Goal: Task Accomplishment & Management: Manage account settings

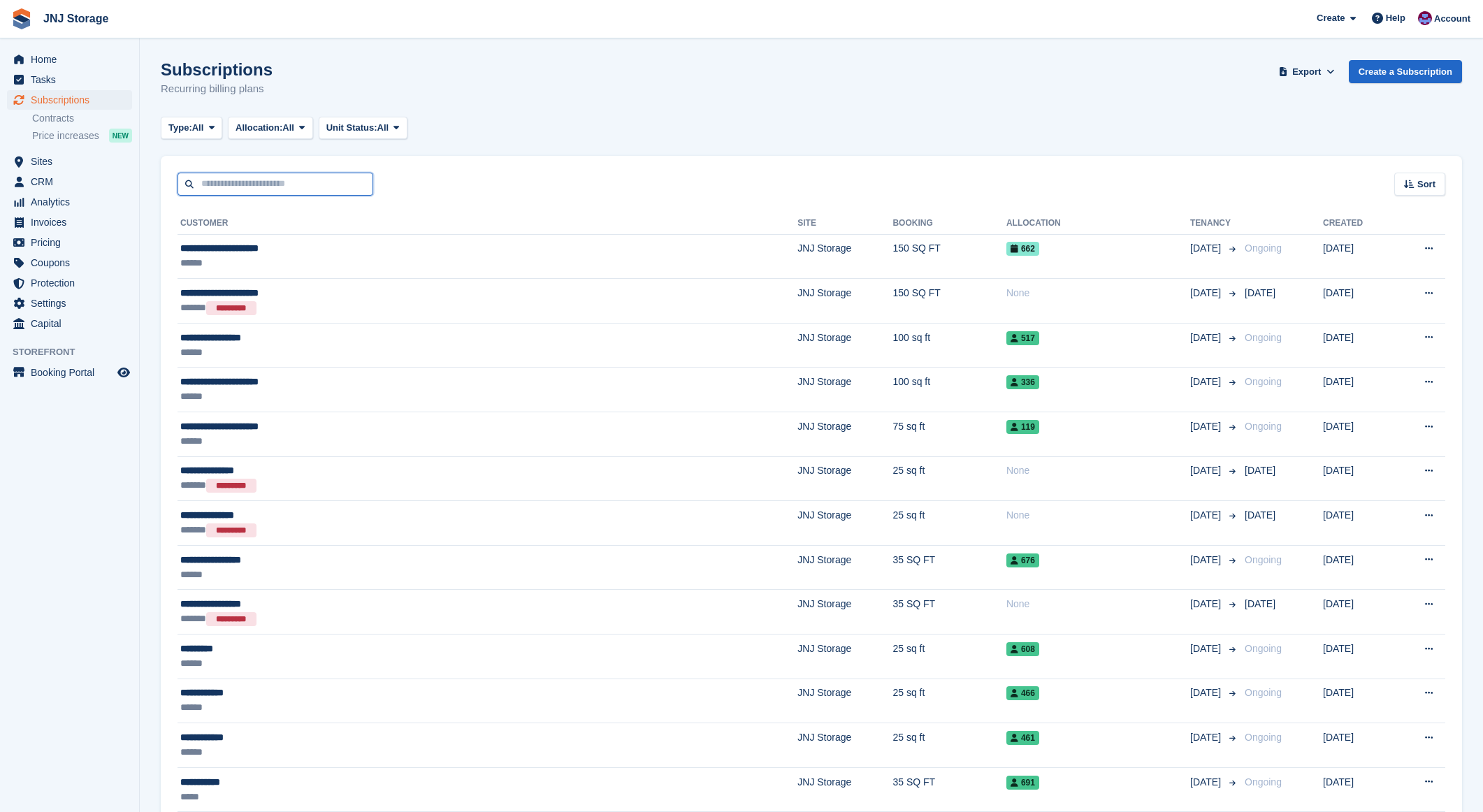
click at [275, 189] on input "text" at bounding box center [275, 184] width 196 height 23
type input "******"
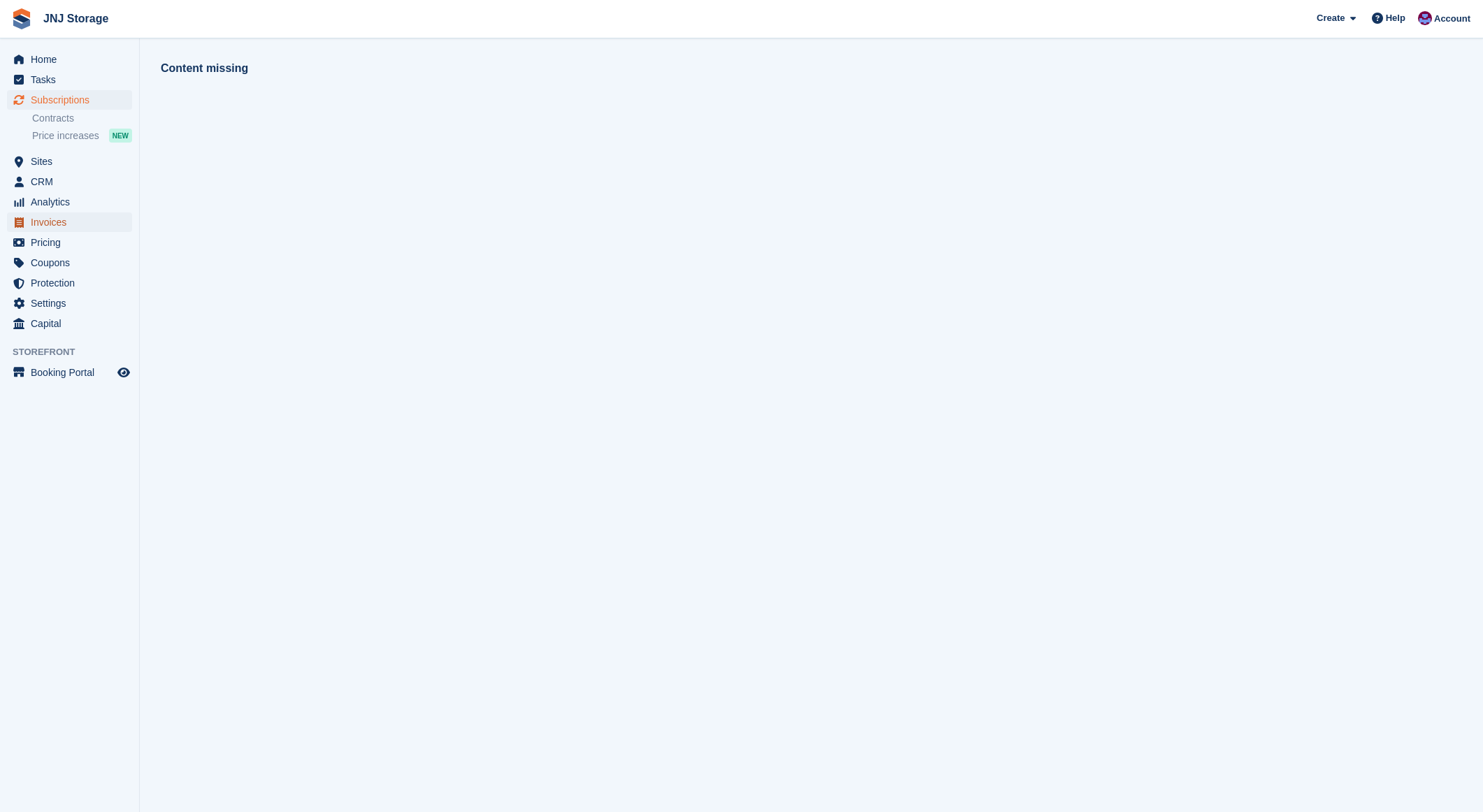
click at [64, 219] on span "Invoices" at bounding box center [73, 222] width 84 height 20
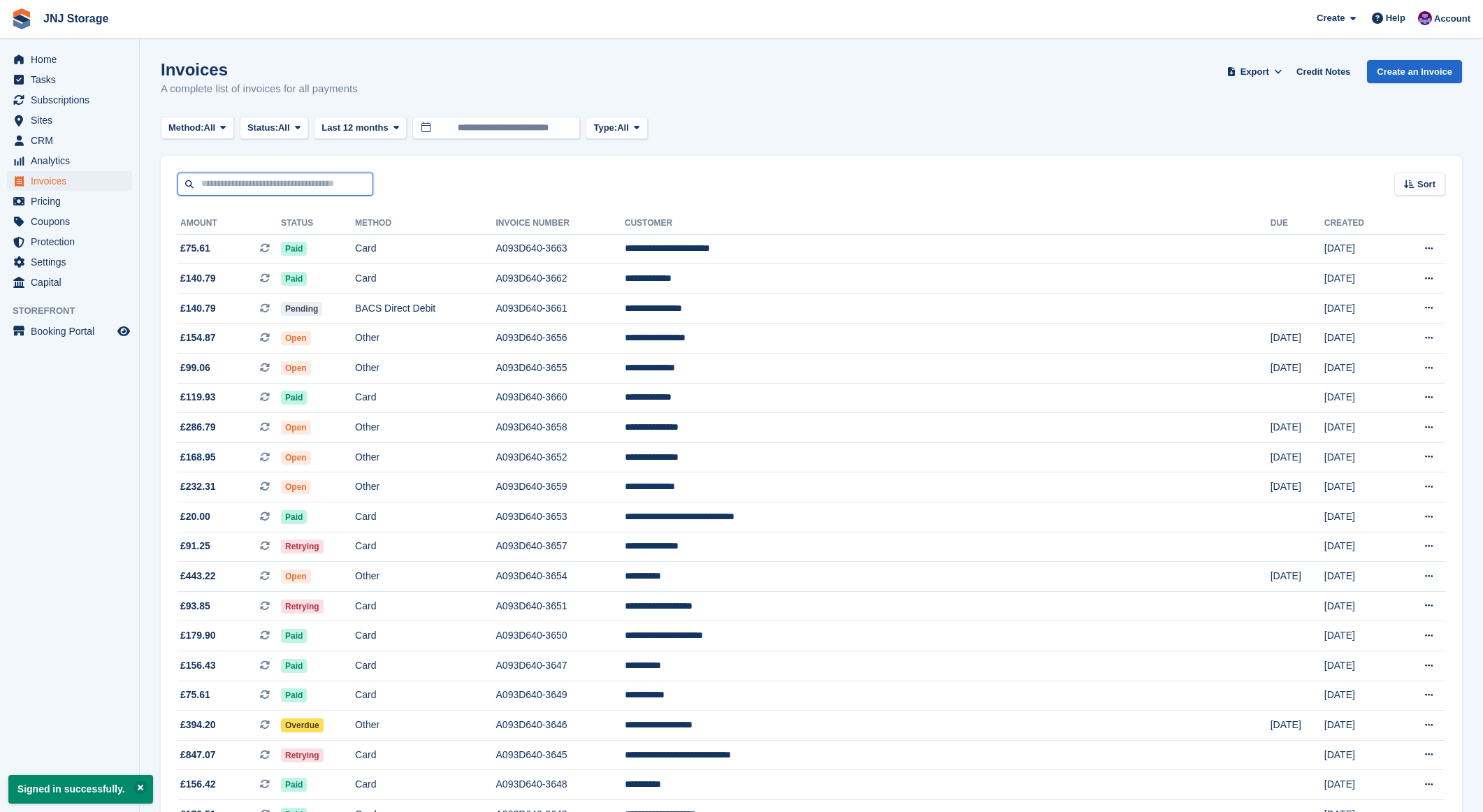
click at [294, 187] on input "text" at bounding box center [275, 184] width 196 height 23
type input "******"
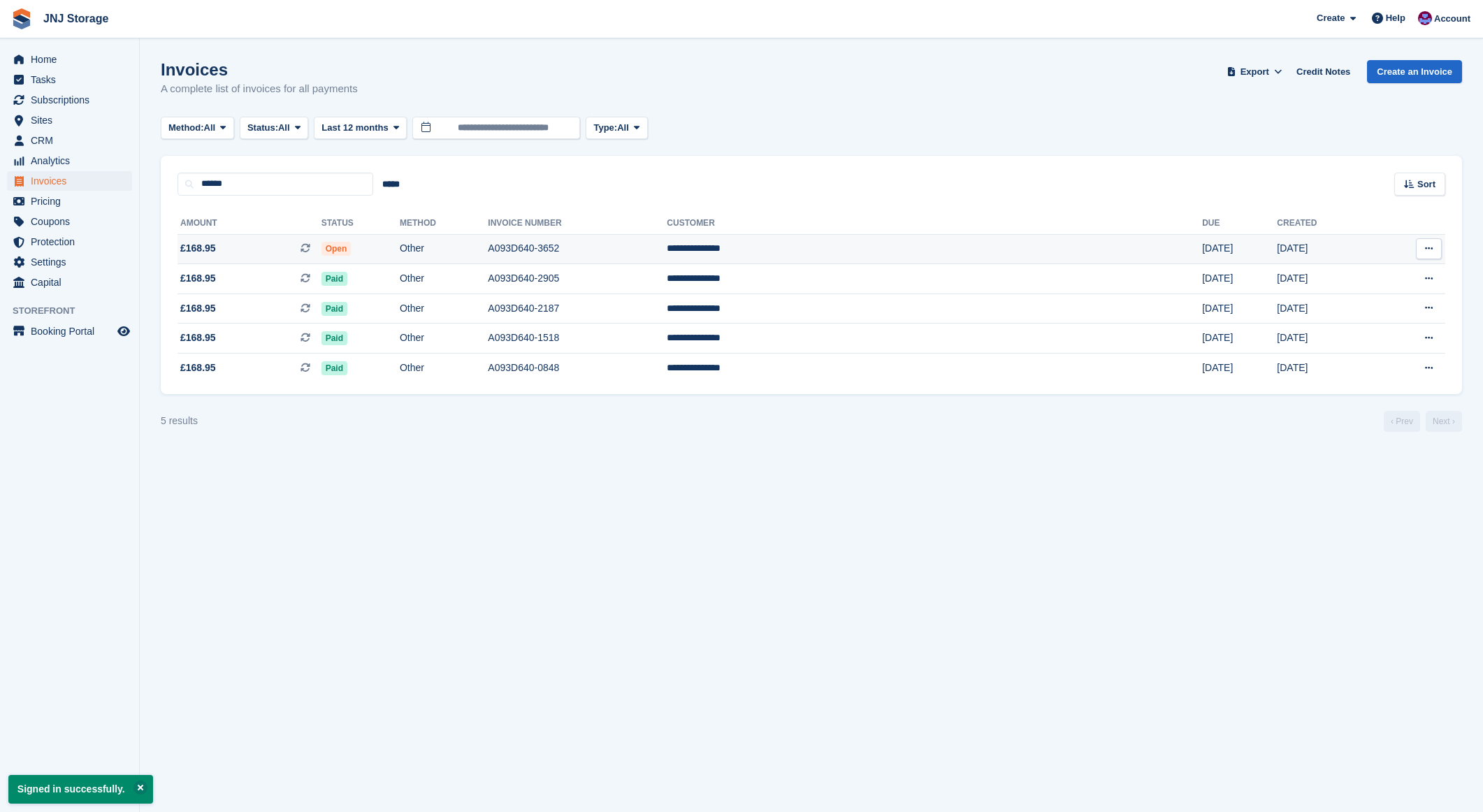
click at [262, 251] on span "£168.95 This is a recurring subscription invoice." at bounding box center [249, 248] width 144 height 15
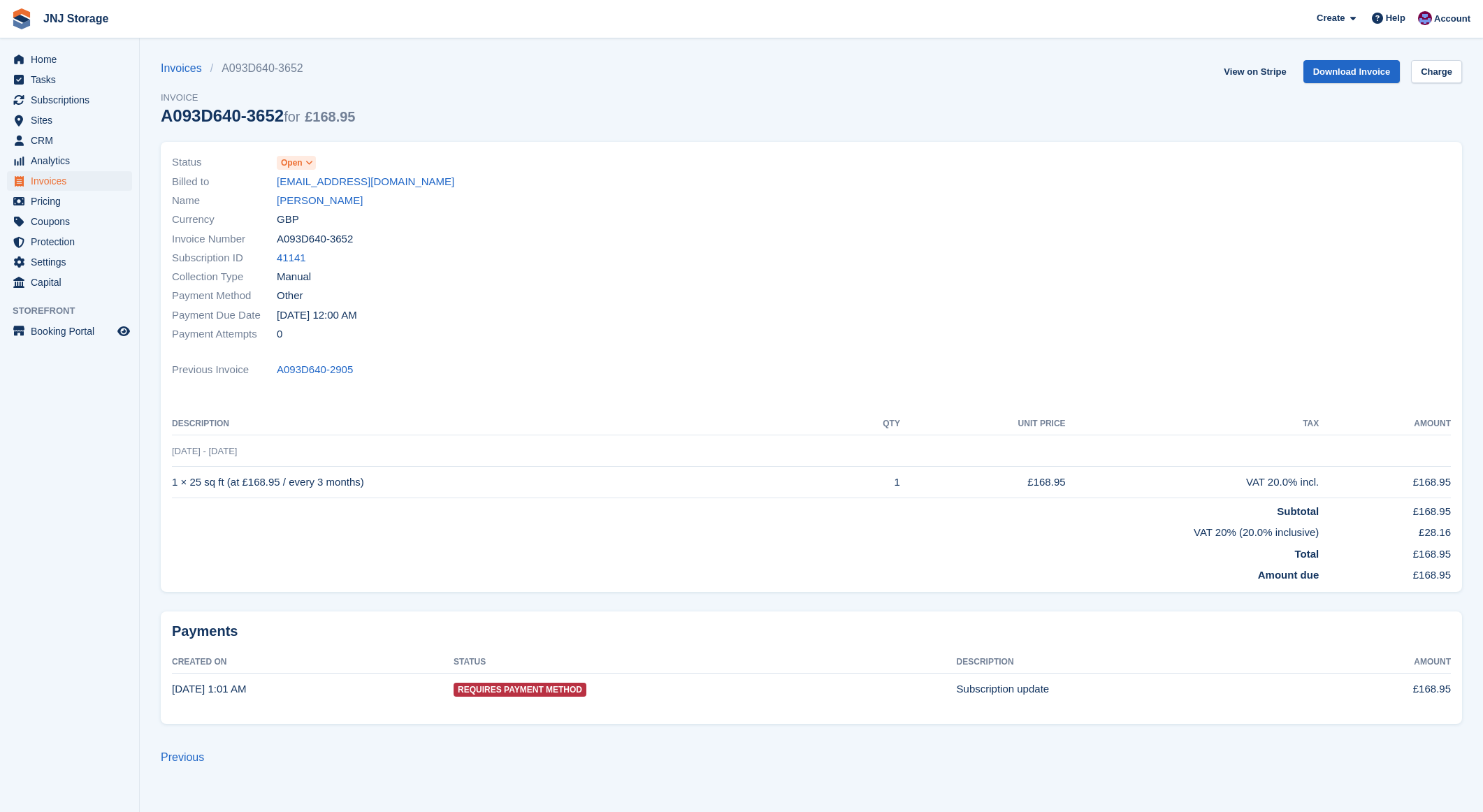
click at [305, 167] on span at bounding box center [310, 163] width 11 height 11
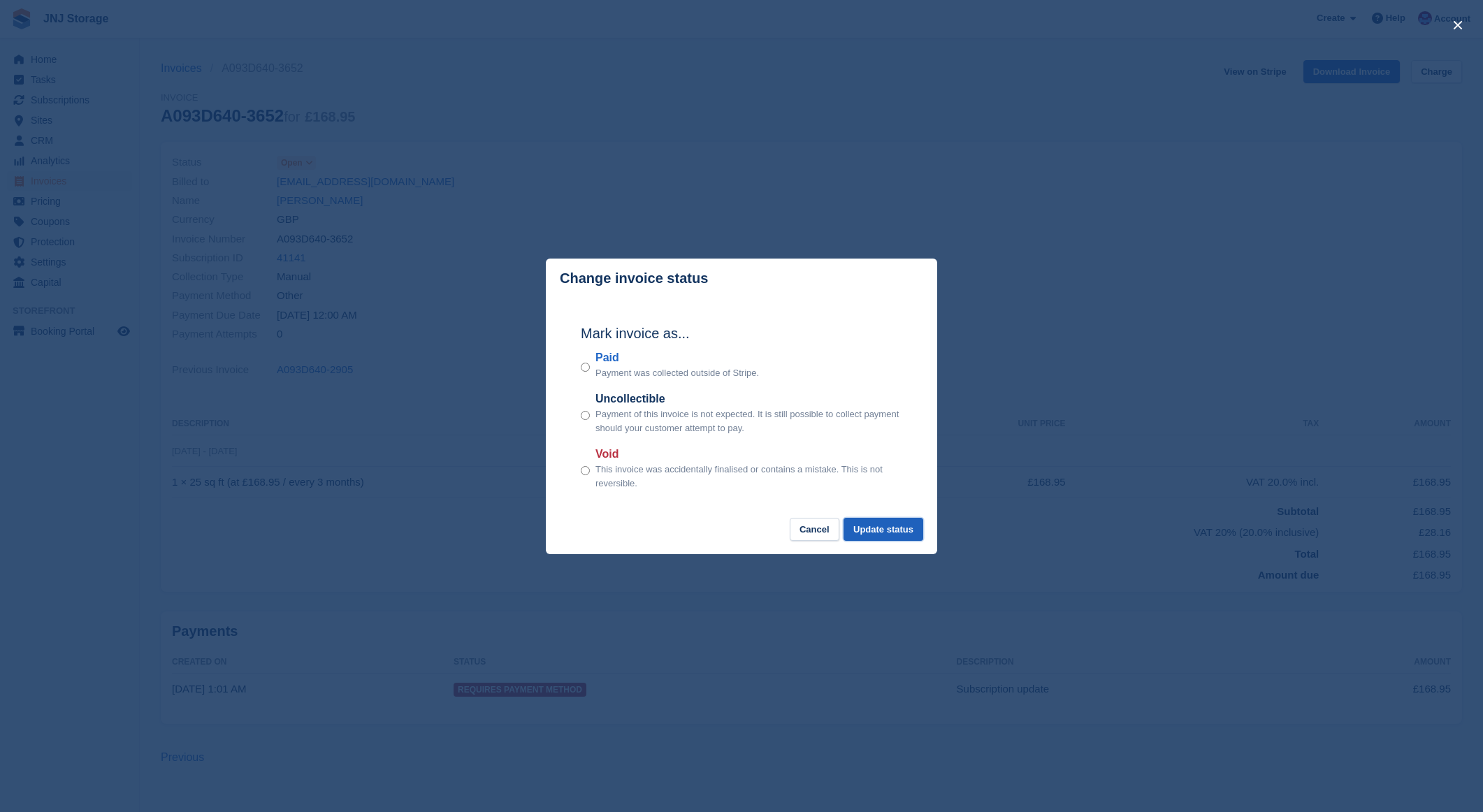
click at [888, 524] on button "Update status" at bounding box center [883, 529] width 80 height 23
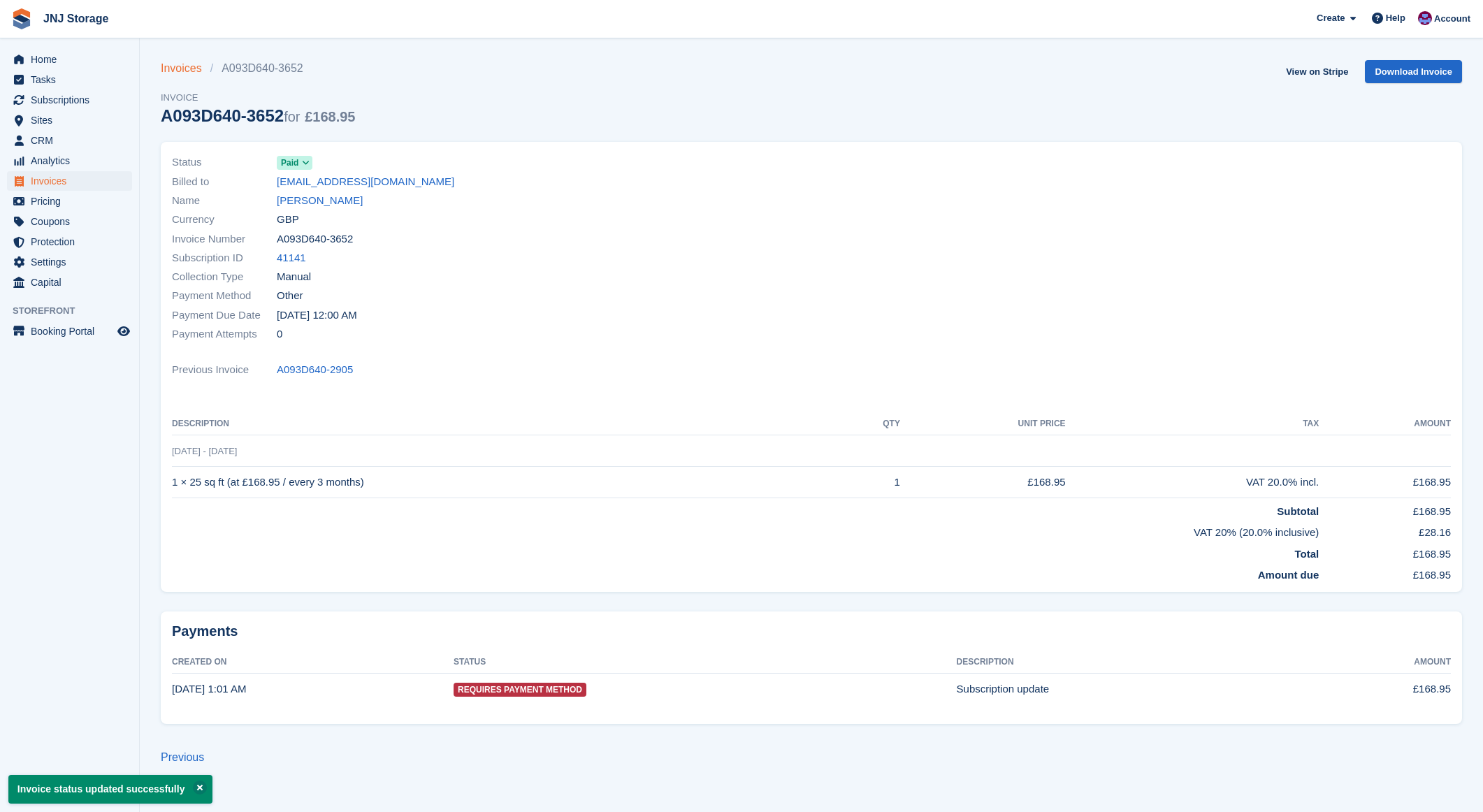
click at [184, 76] on link "Invoices" at bounding box center [185, 69] width 50 height 17
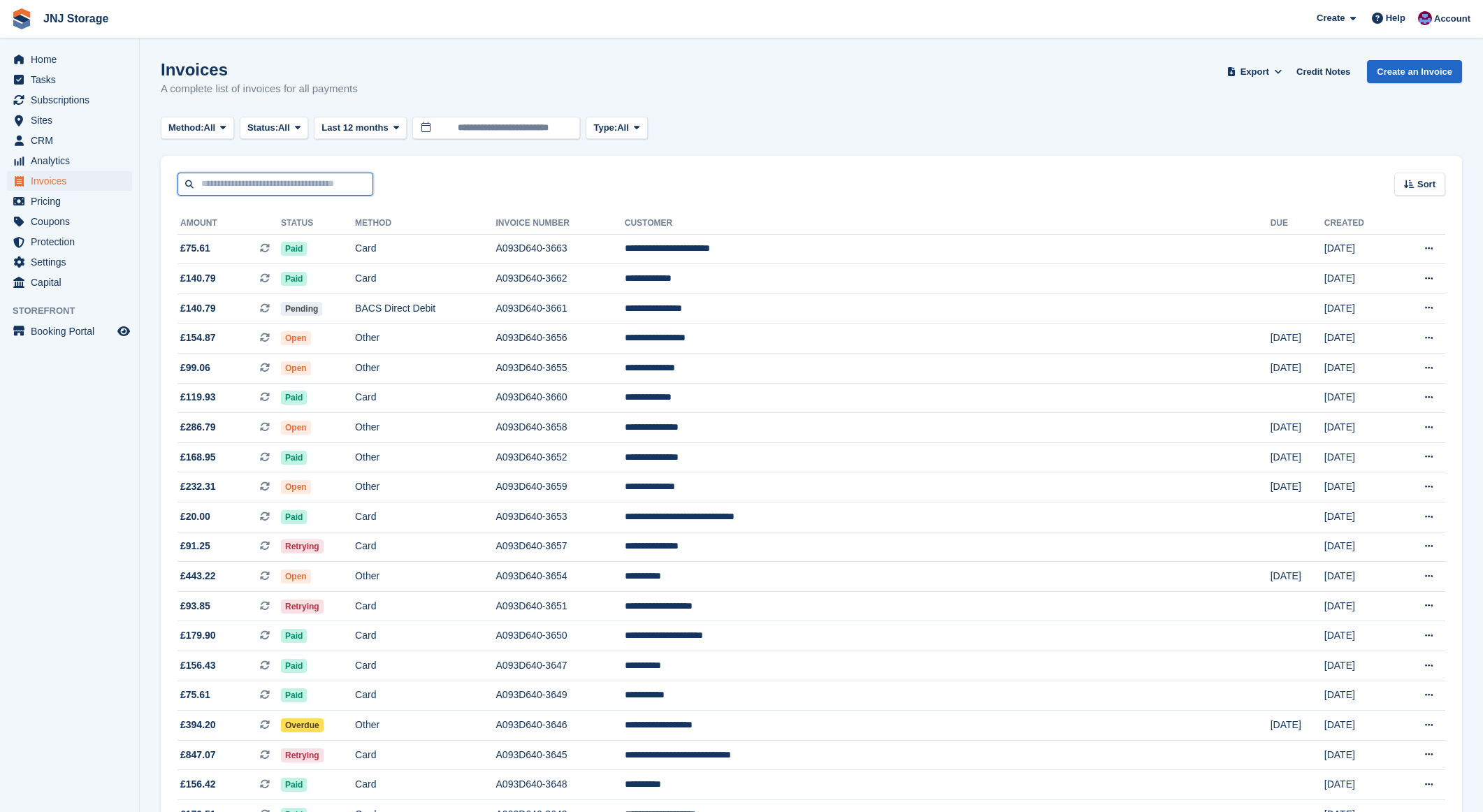
click at [273, 181] on input "text" at bounding box center [275, 184] width 196 height 23
type input "****"
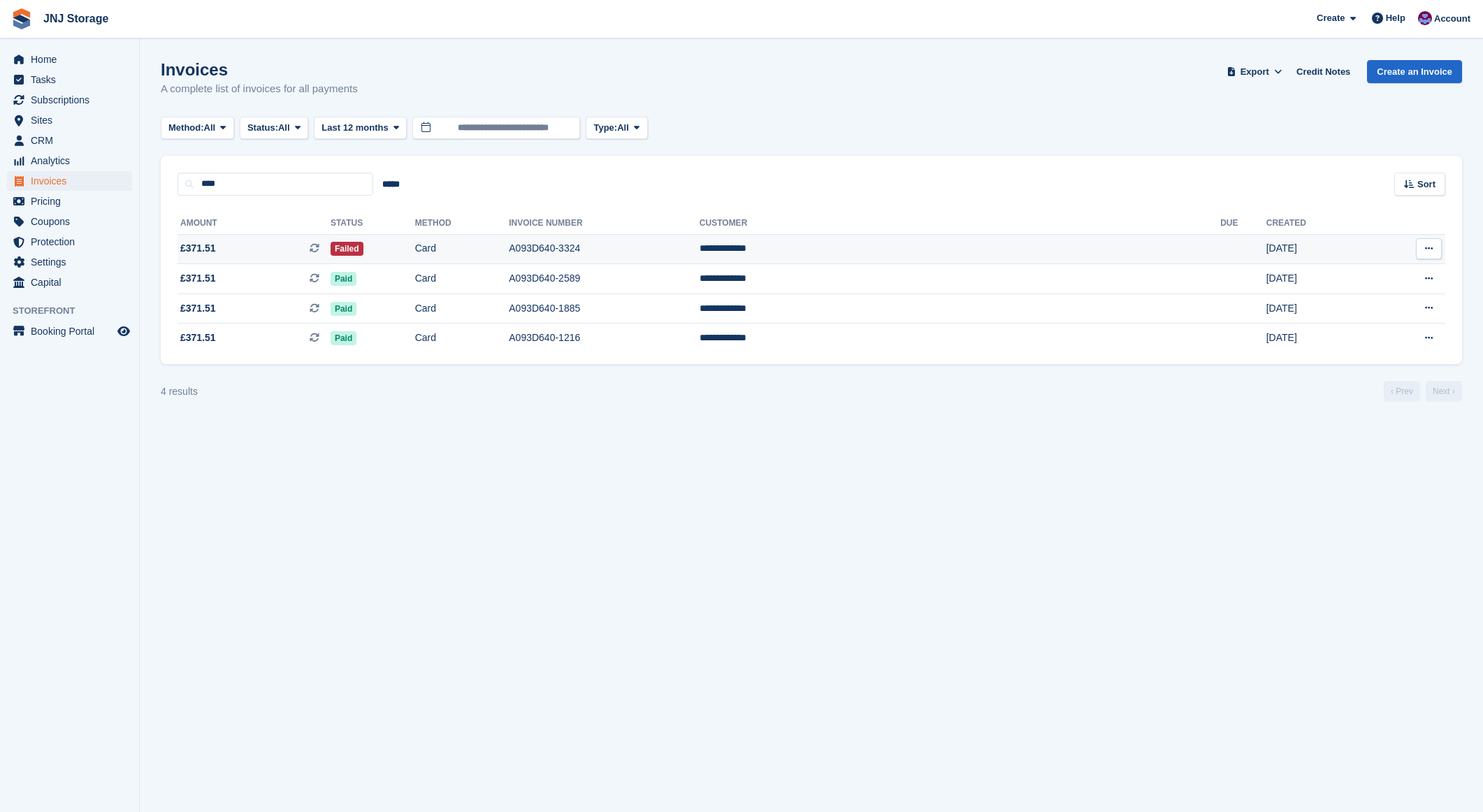
click at [246, 248] on span "£371.51 This is a recurring subscription invoice." at bounding box center [254, 248] width 153 height 15
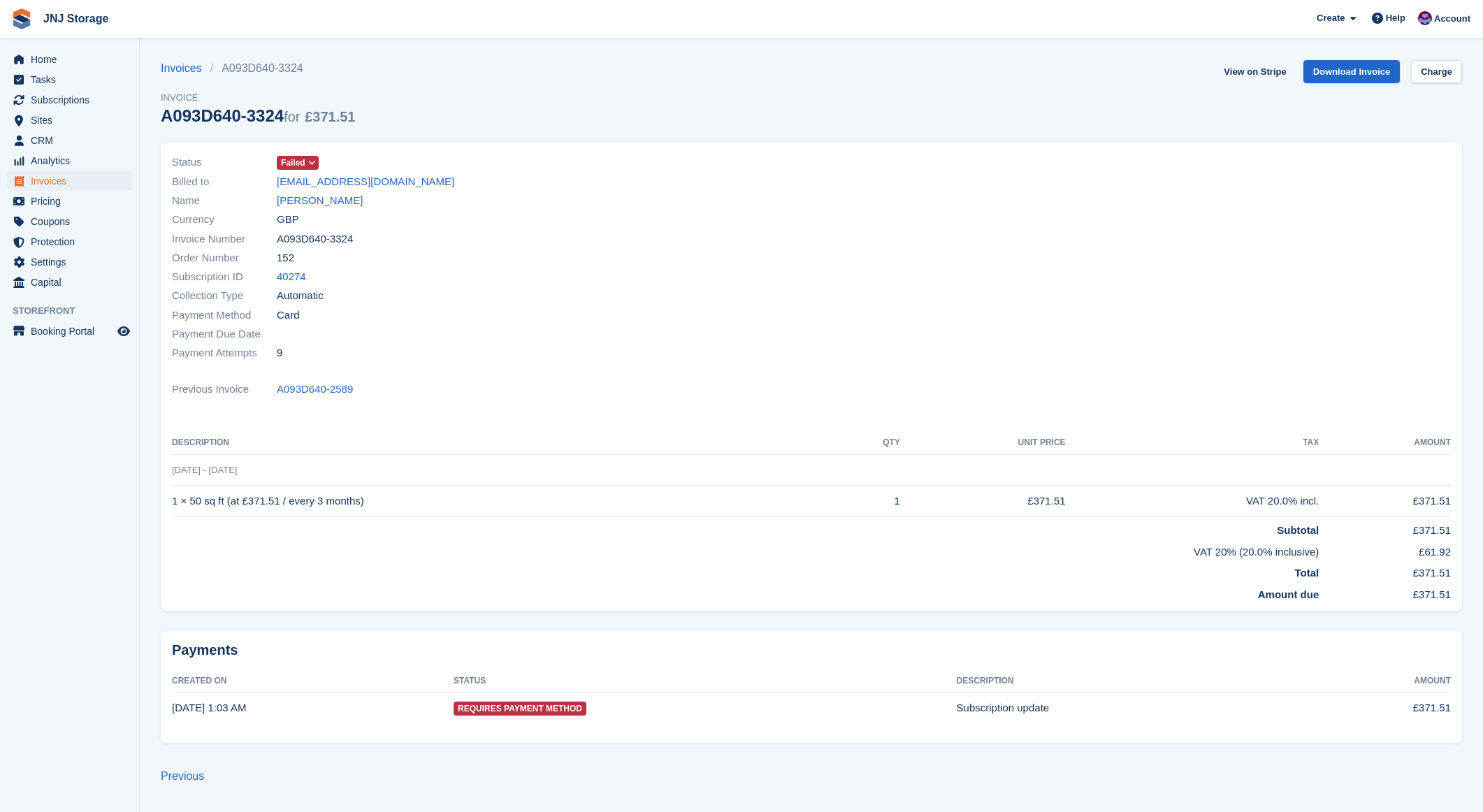
click at [304, 167] on span "Failed" at bounding box center [293, 163] width 24 height 12
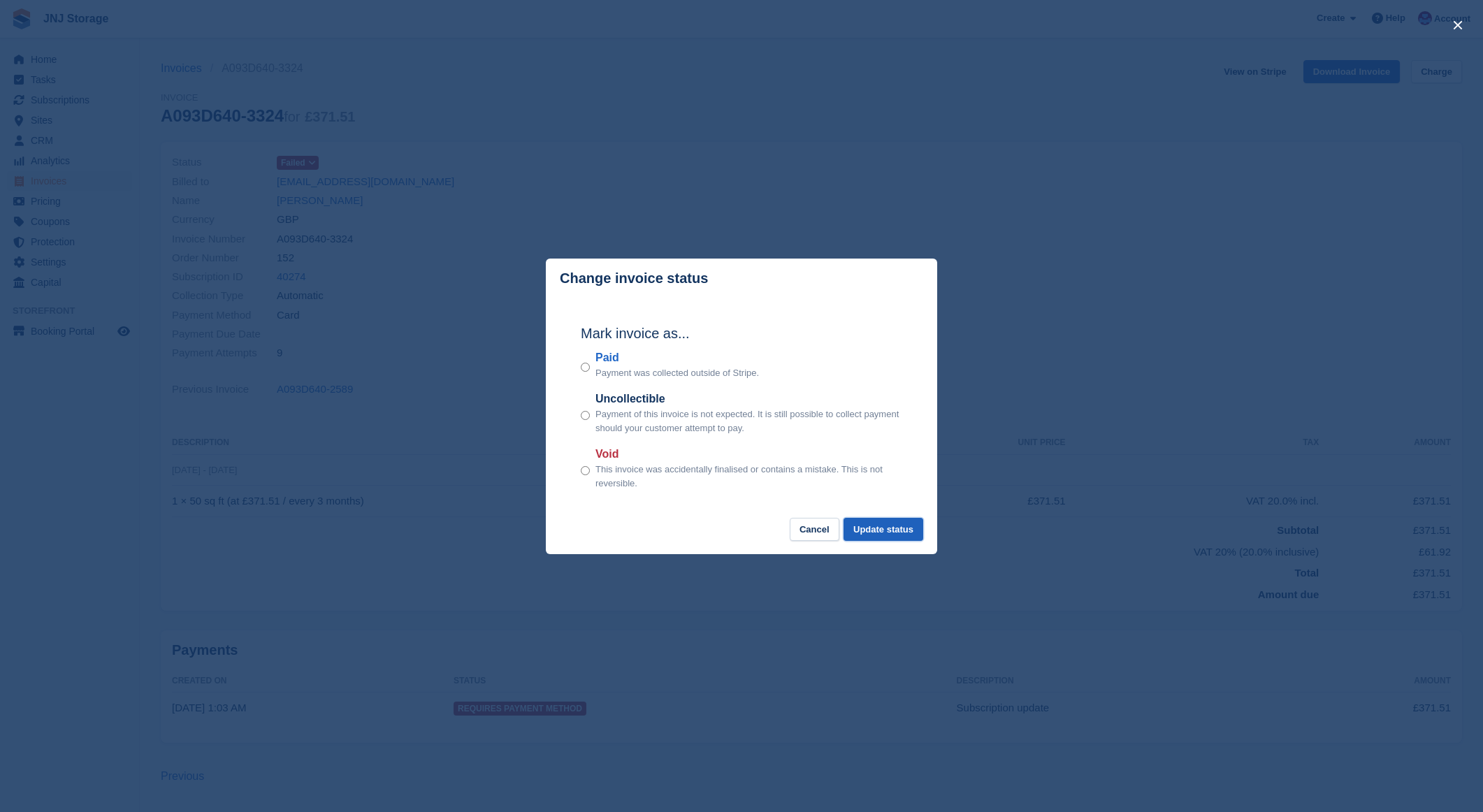
click at [901, 539] on button "Update status" at bounding box center [883, 529] width 80 height 23
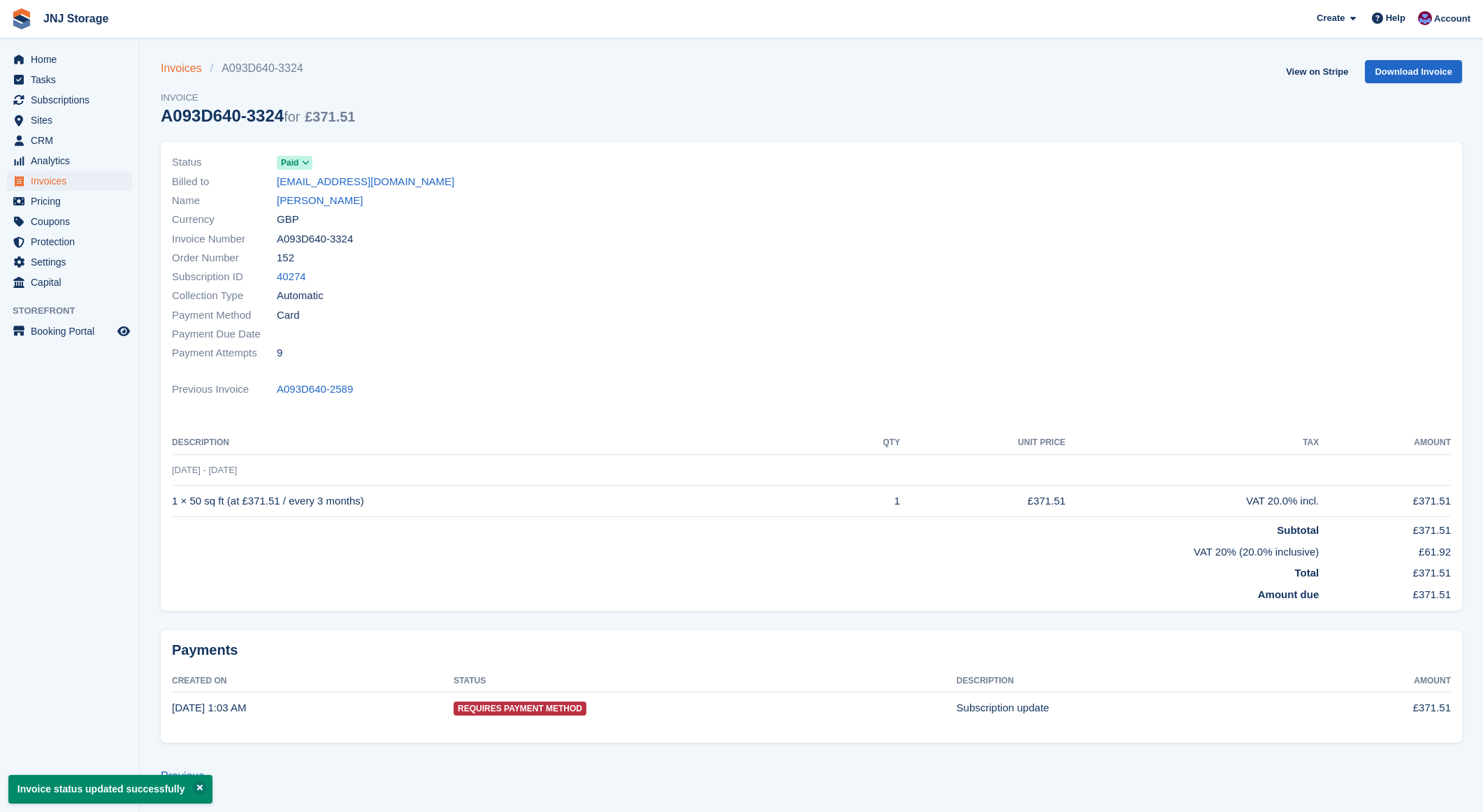
click at [184, 67] on link "Invoices" at bounding box center [185, 69] width 50 height 17
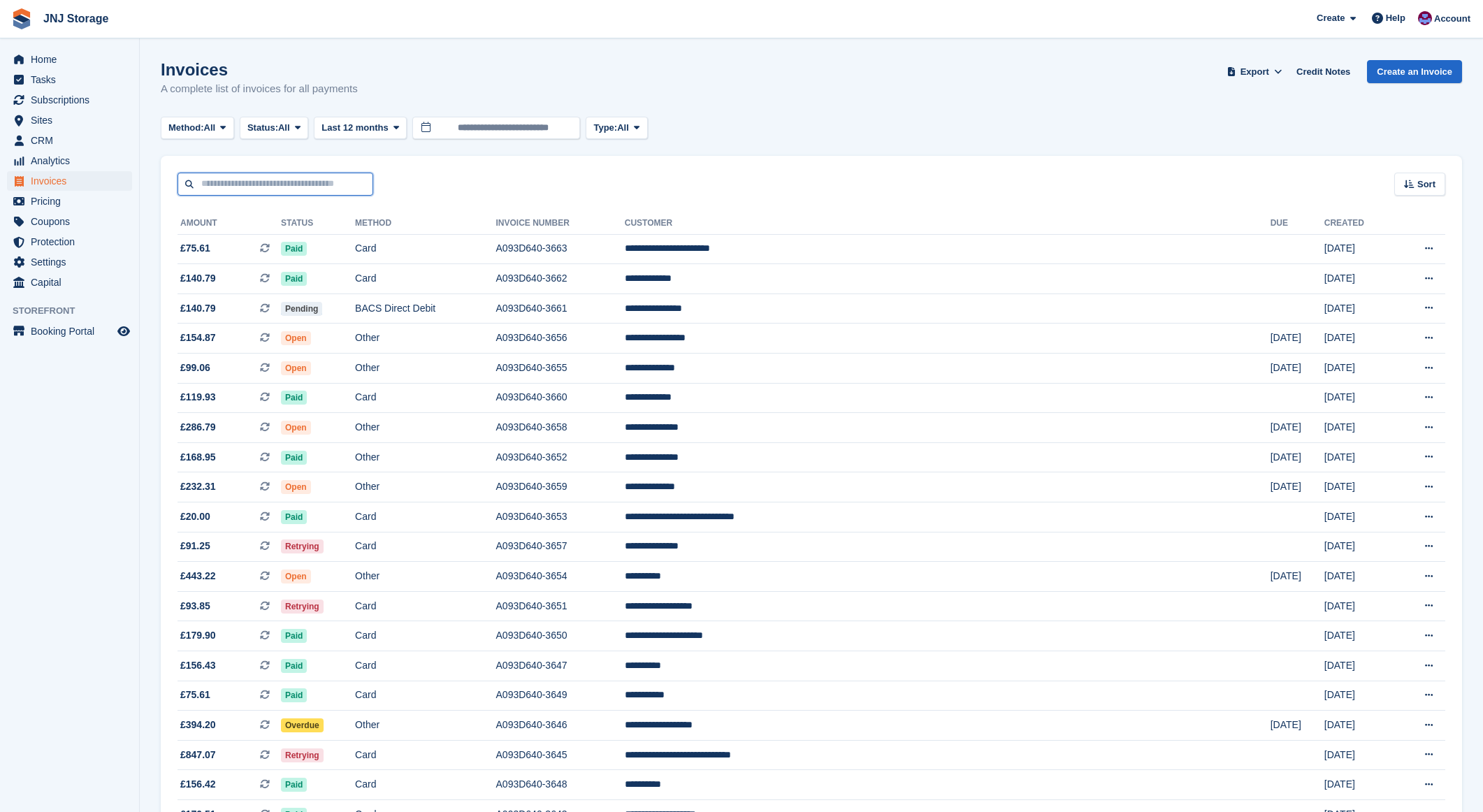
click at [271, 184] on input "text" at bounding box center [275, 184] width 196 height 23
type input "********"
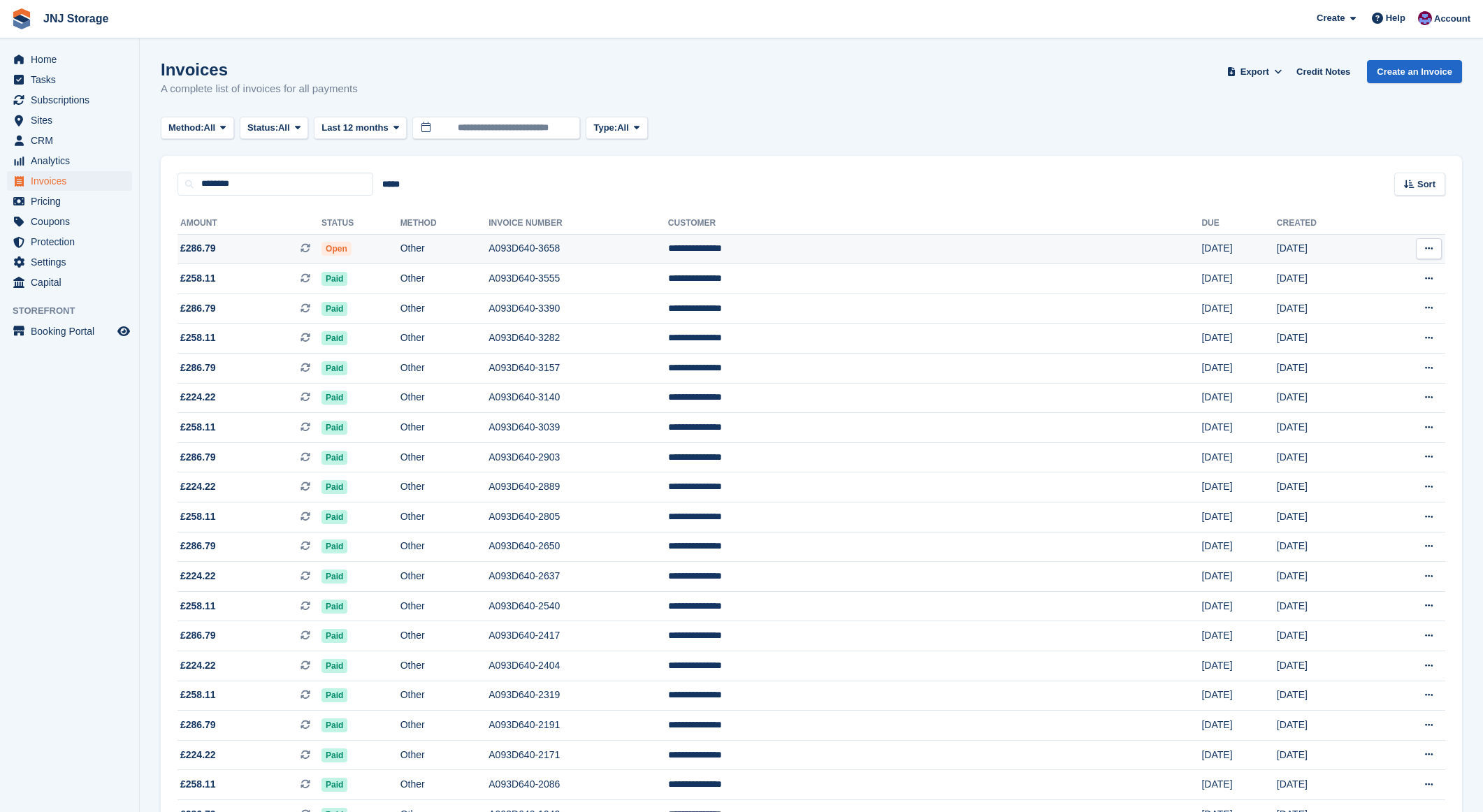
click at [254, 258] on td "£286.79 This is a recurring subscription invoice." at bounding box center [249, 248] width 144 height 30
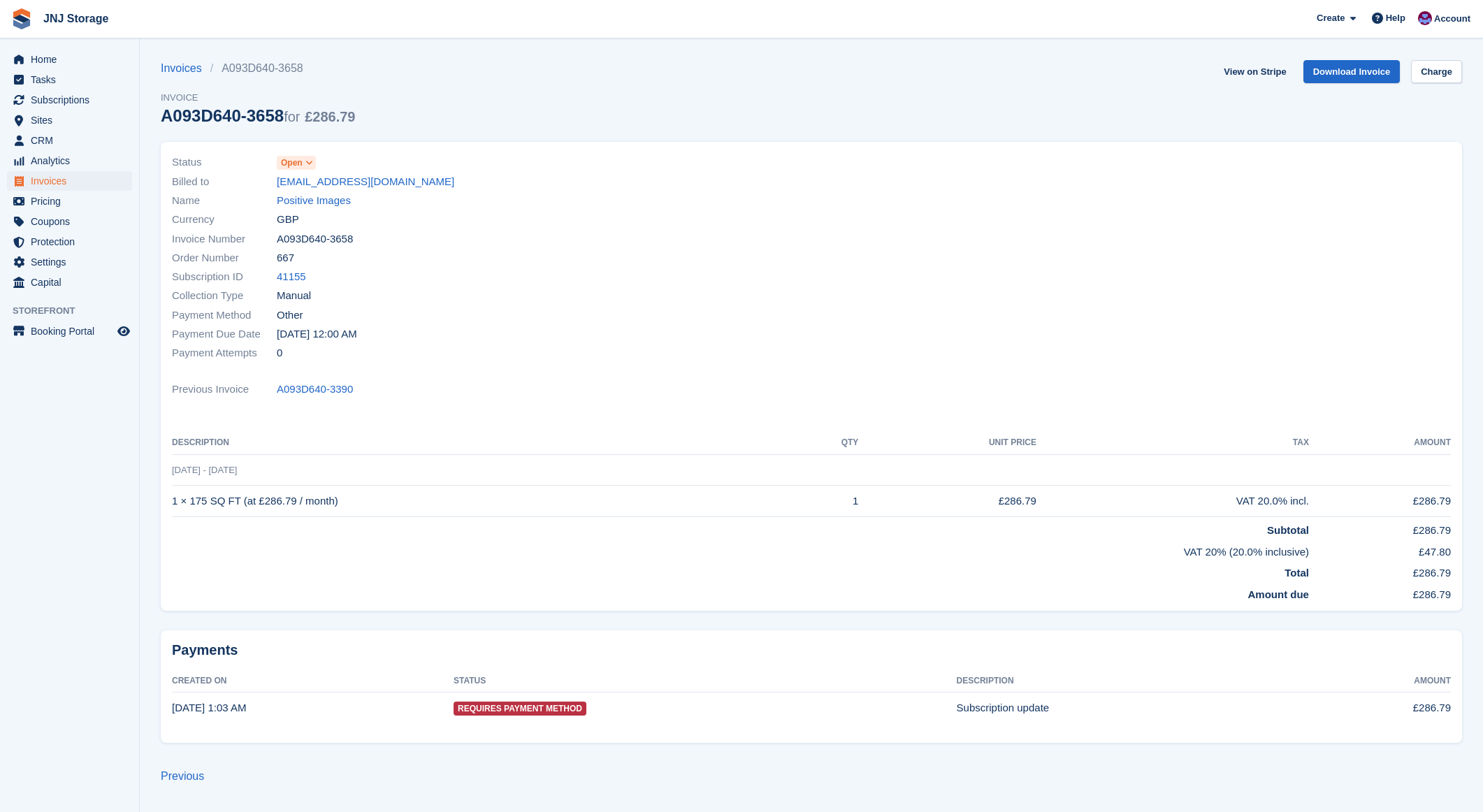
click at [304, 167] on span "Open" at bounding box center [296, 163] width 39 height 14
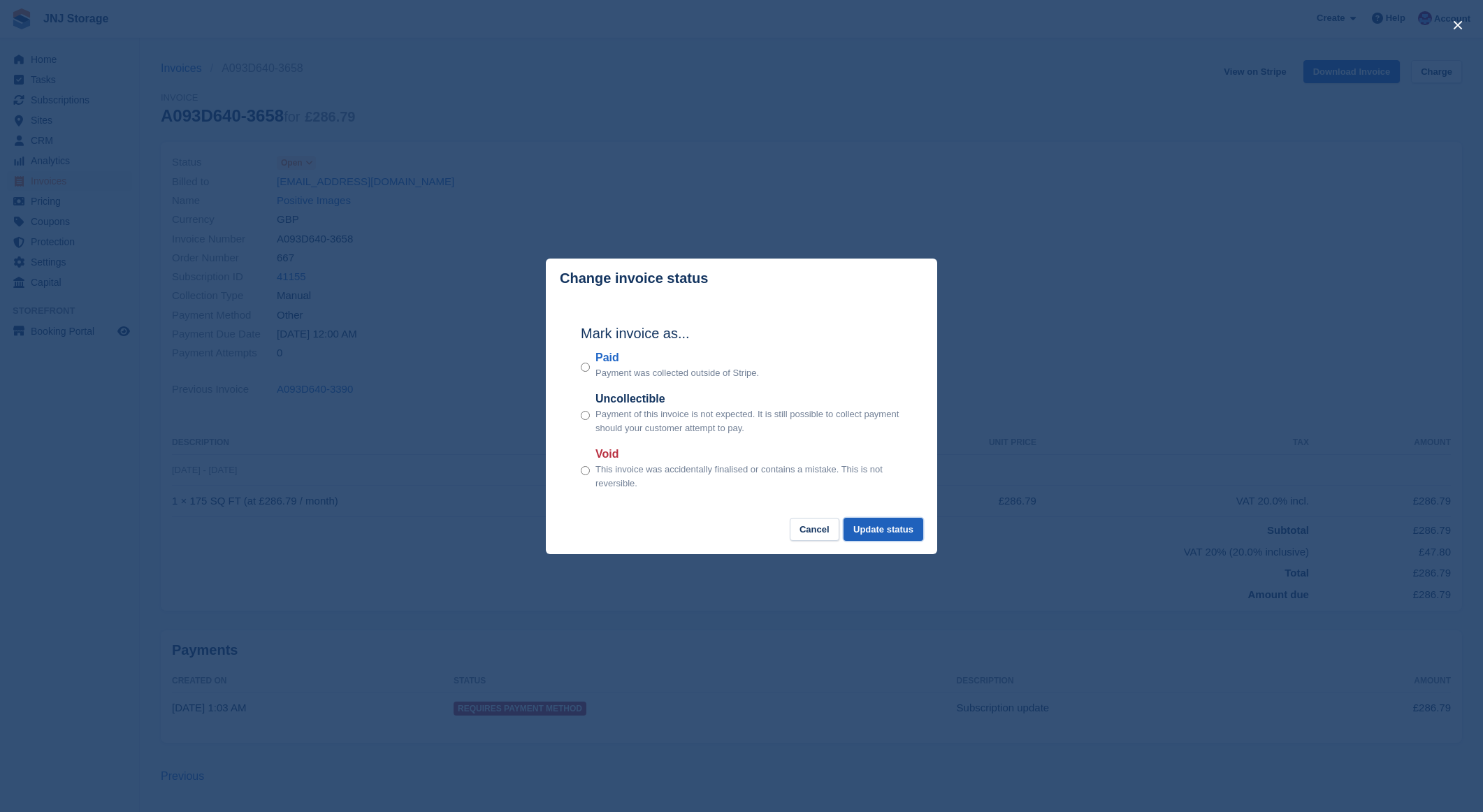
click at [909, 536] on button "Update status" at bounding box center [883, 529] width 80 height 23
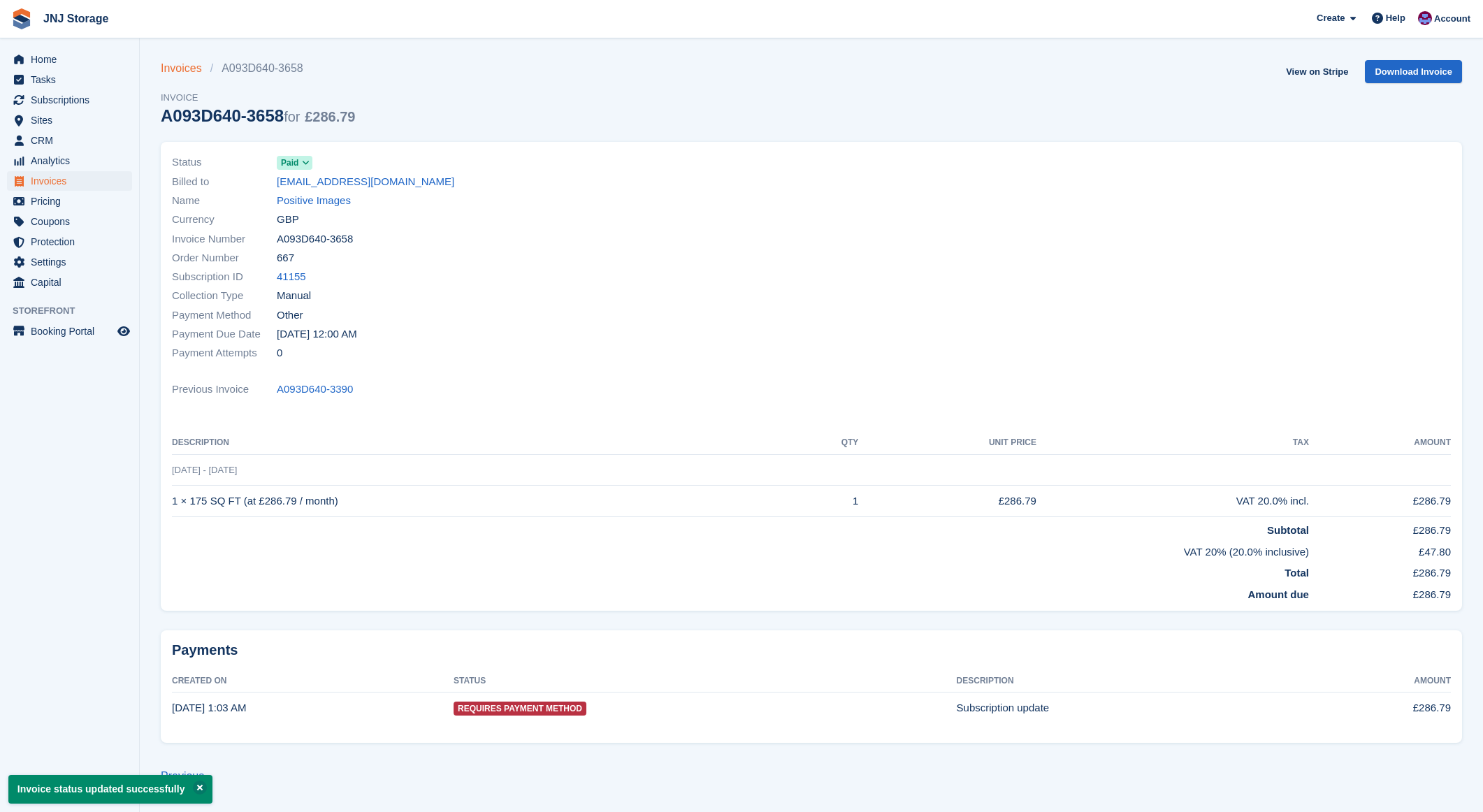
click at [194, 69] on link "Invoices" at bounding box center [185, 69] width 50 height 17
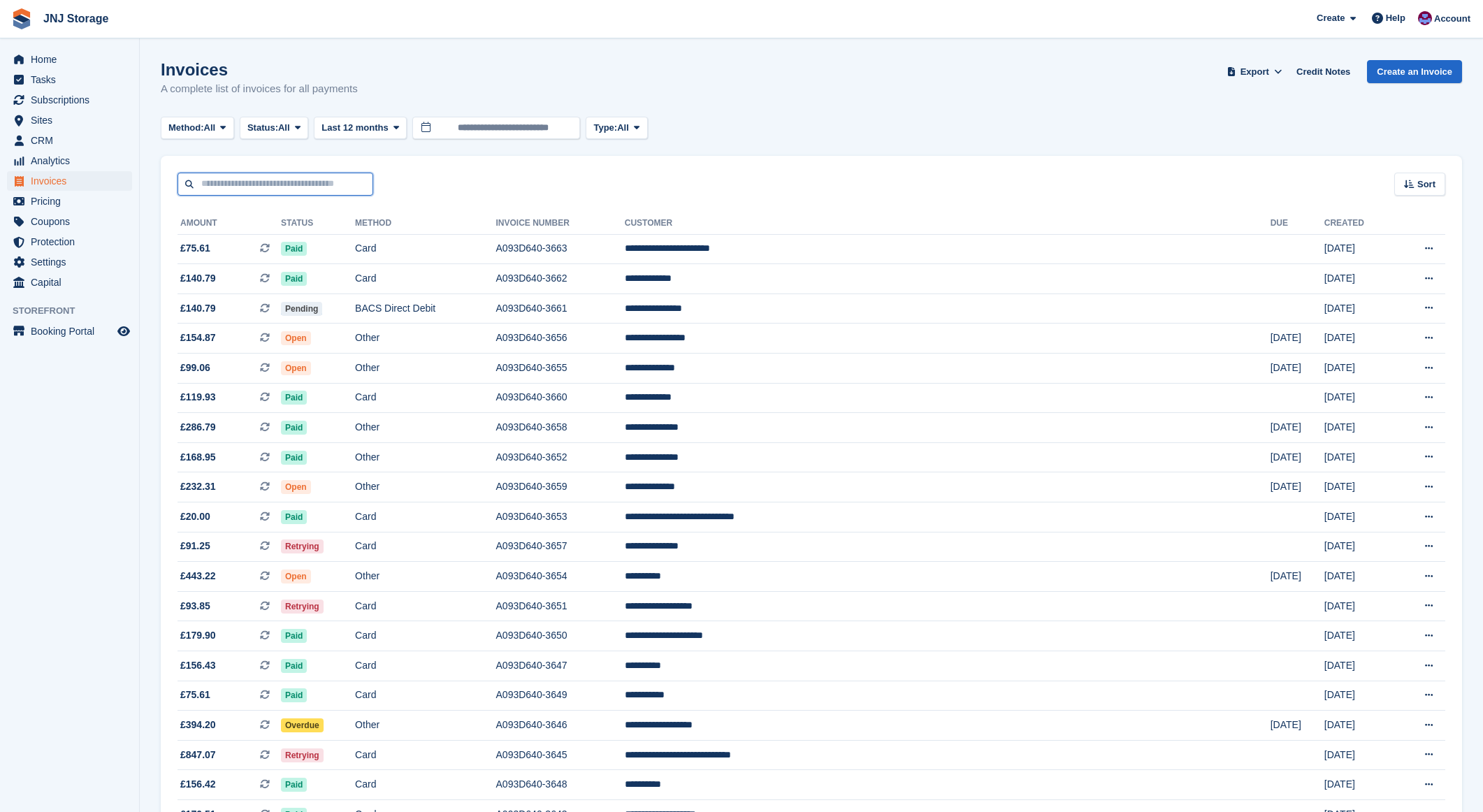
click at [239, 177] on input "text" at bounding box center [275, 184] width 196 height 23
type input "***"
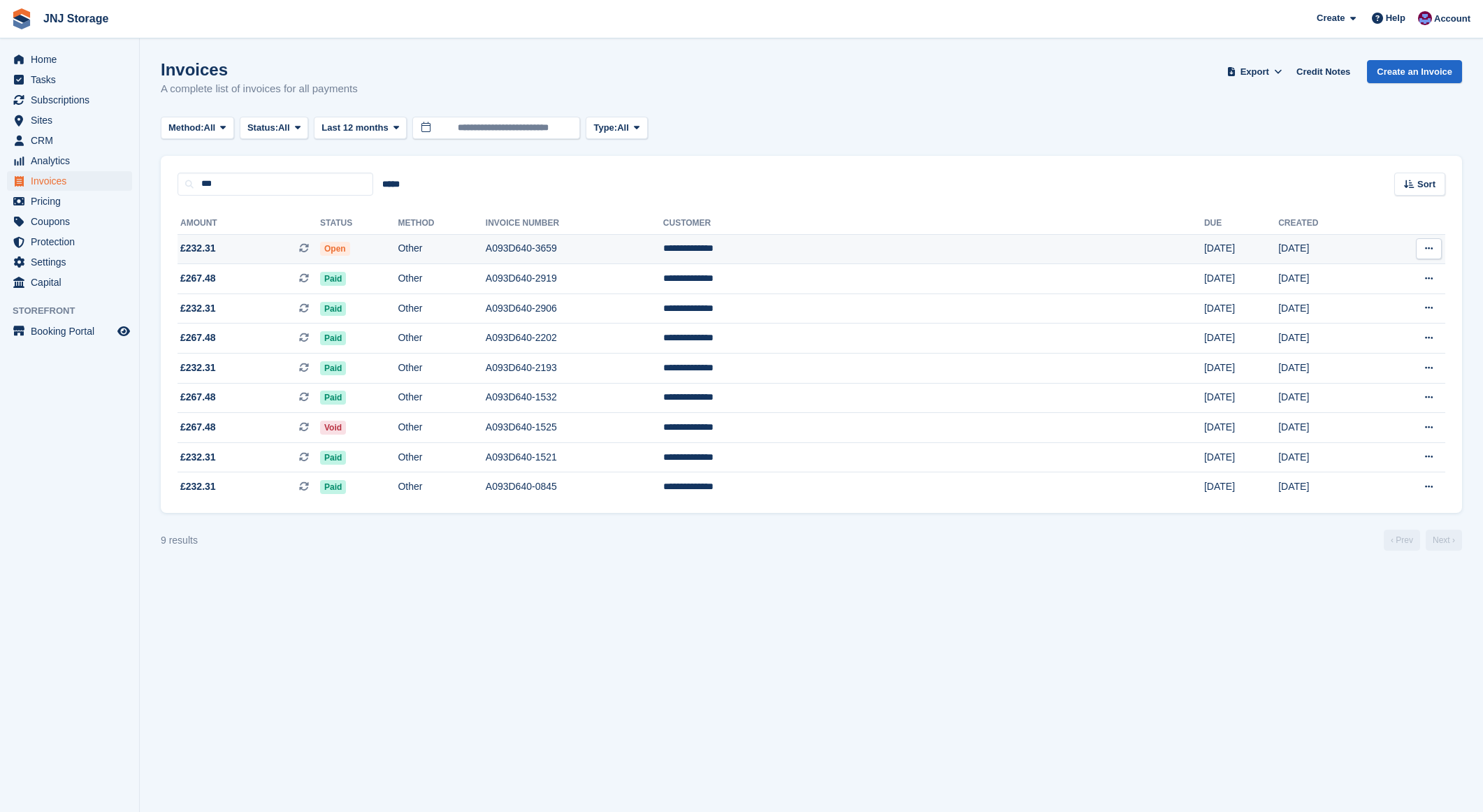
click at [249, 239] on td "£232.31 This is a recurring subscription invoice." at bounding box center [249, 248] width 142 height 30
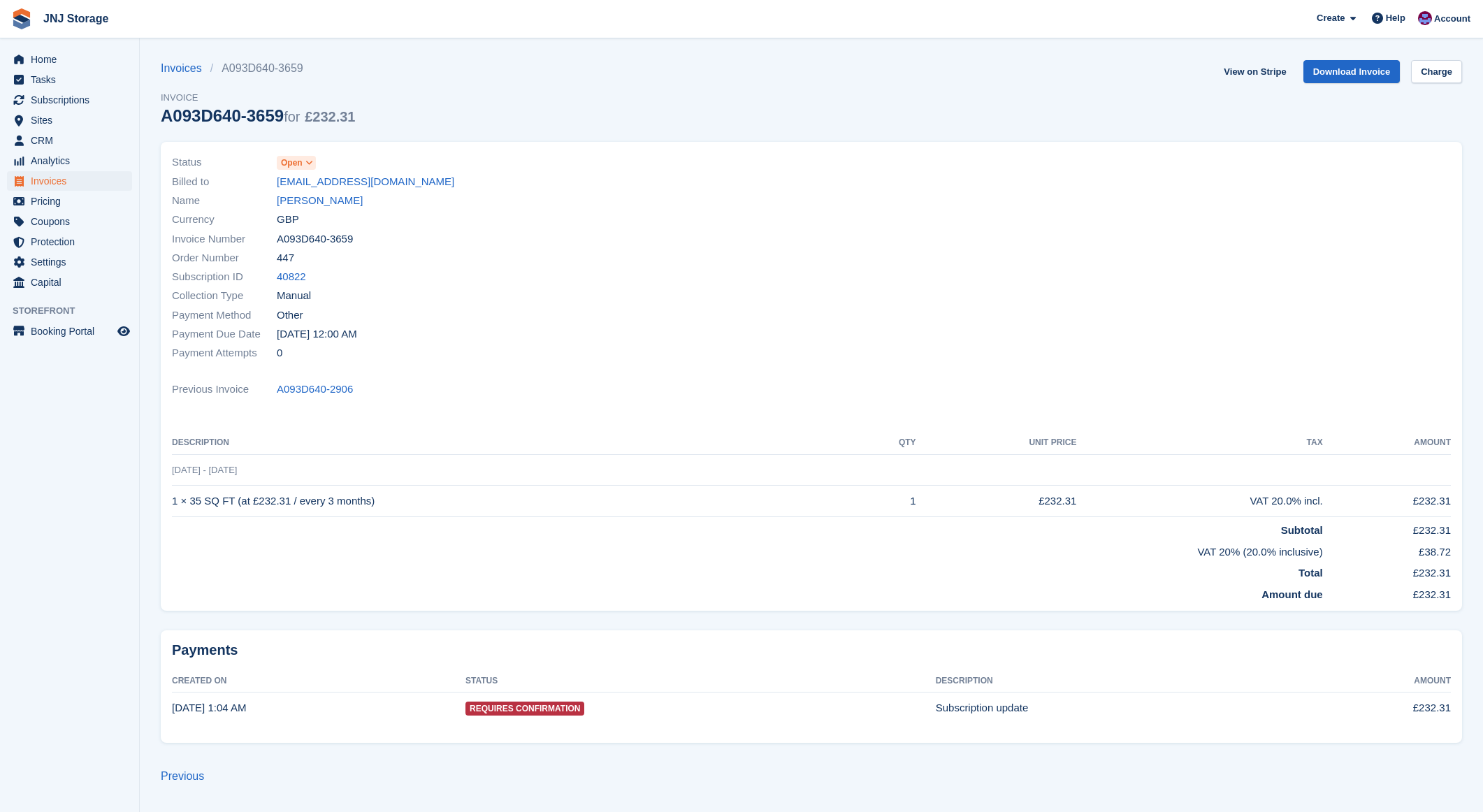
click at [299, 164] on span "Open" at bounding box center [291, 163] width 21 height 12
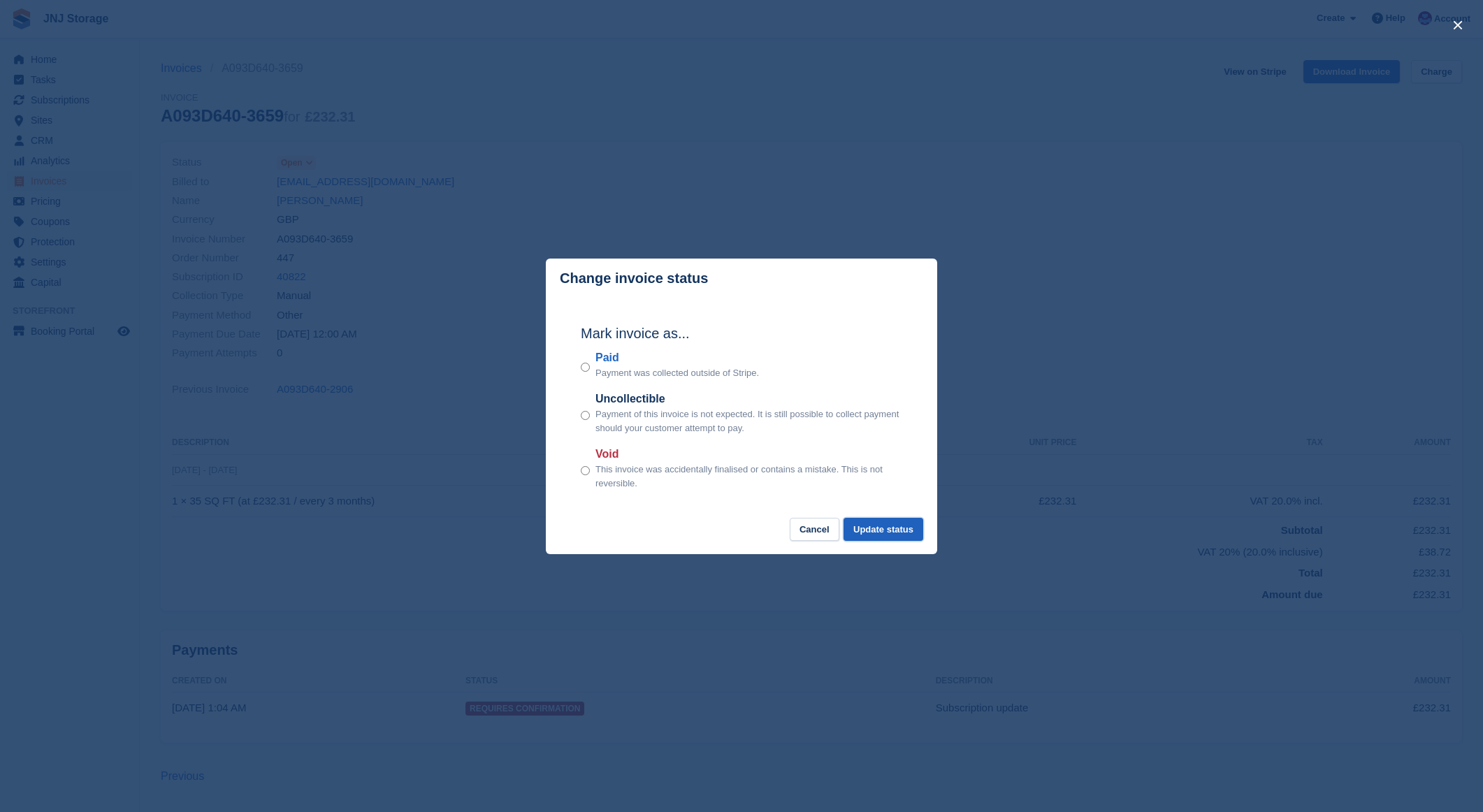
click at [896, 531] on button "Update status" at bounding box center [883, 529] width 80 height 23
